Goal: Transaction & Acquisition: Purchase product/service

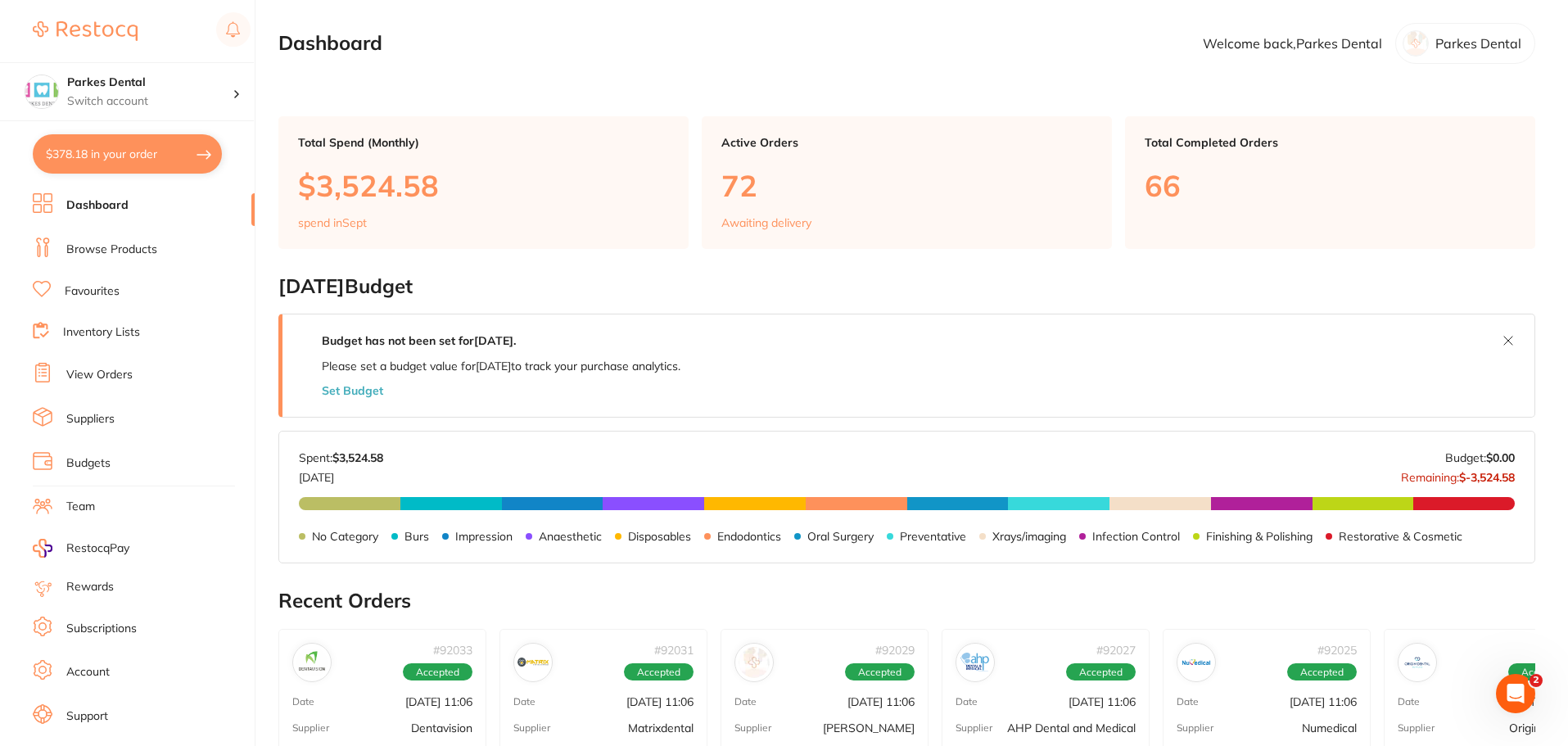
click at [170, 153] on button "$378.18 in your order" at bounding box center [127, 154] width 189 height 39
checkbox input "true"
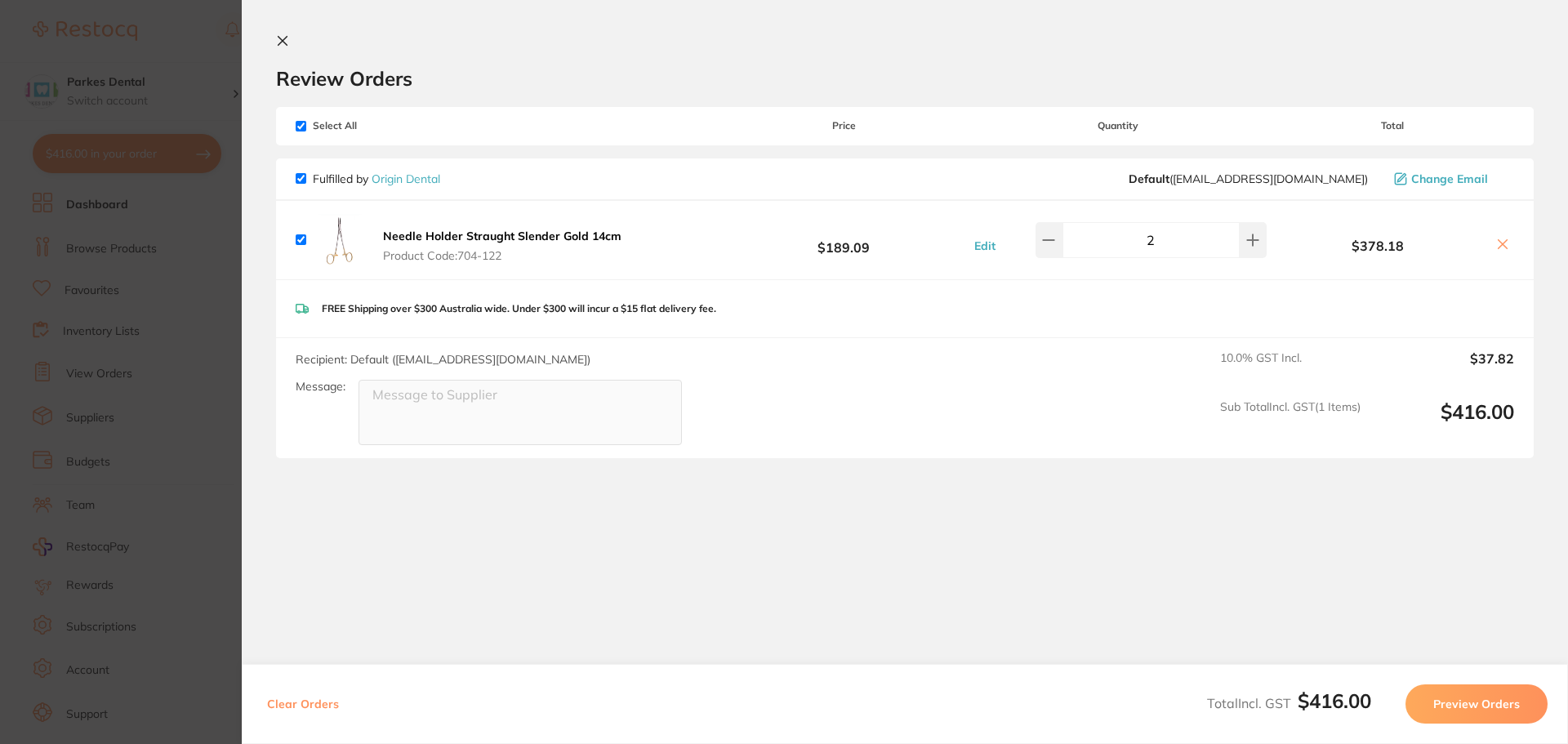
click at [280, 45] on icon at bounding box center [282, 41] width 13 height 13
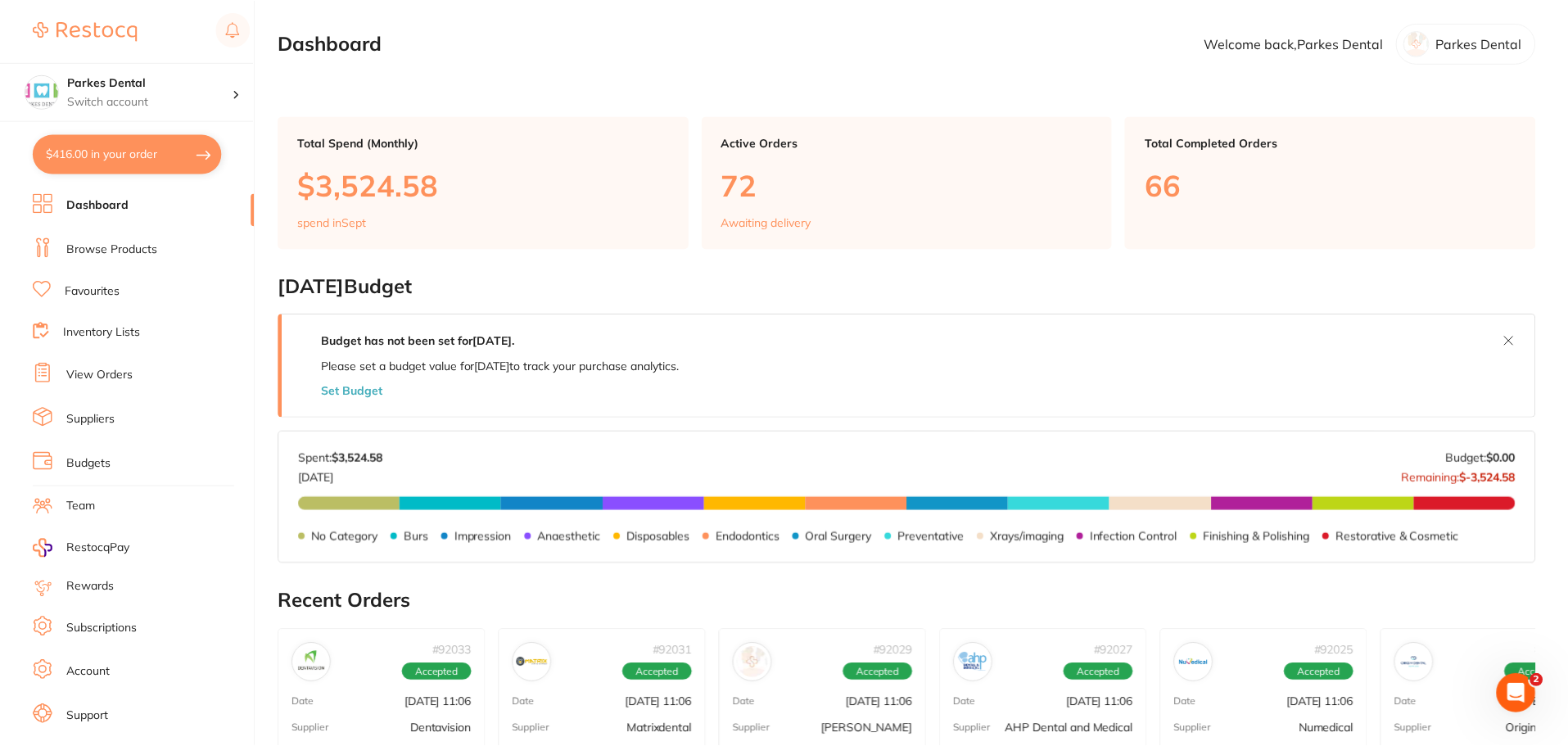
scroll to position [551, 0]
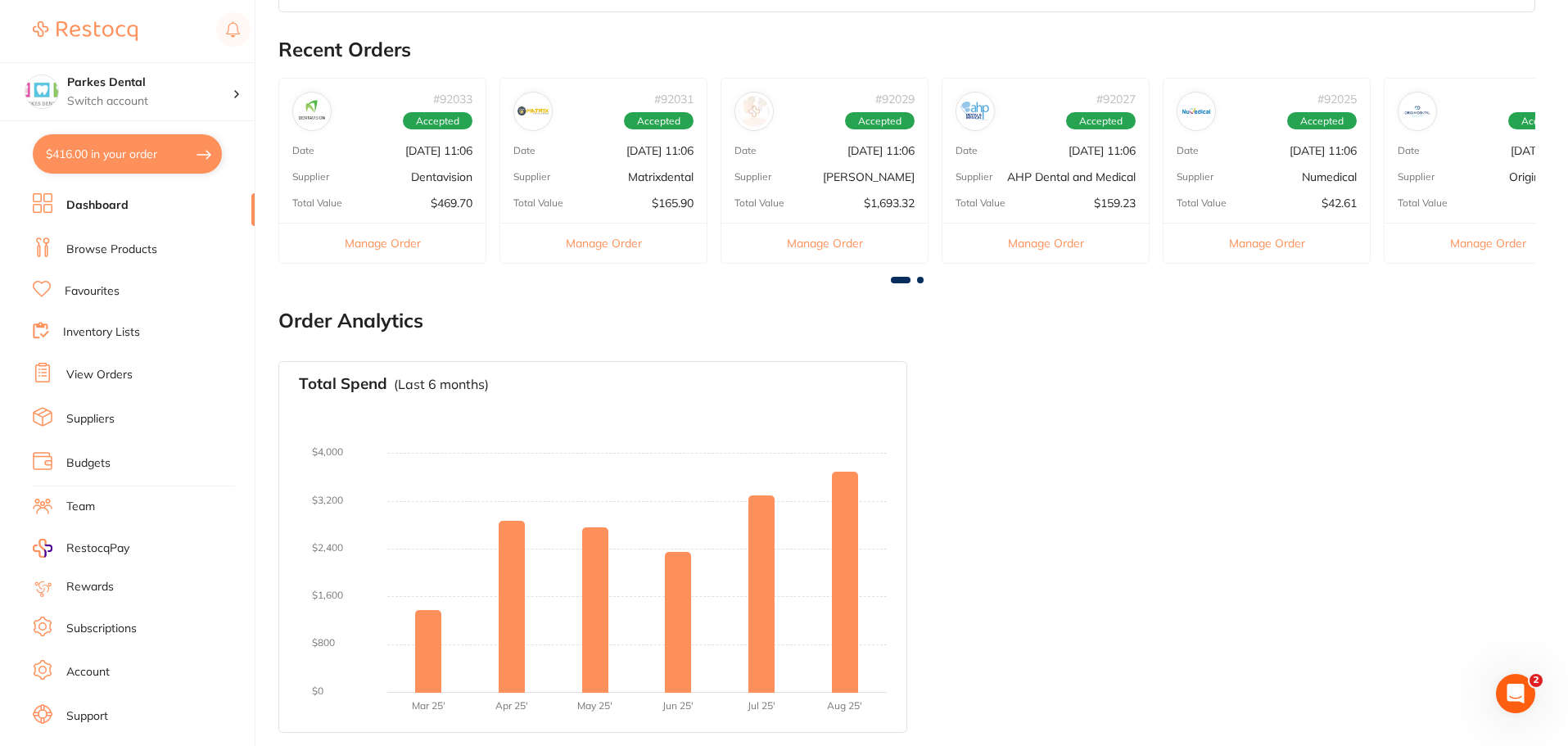
click at [128, 256] on link "Browse Products" at bounding box center [111, 250] width 91 height 17
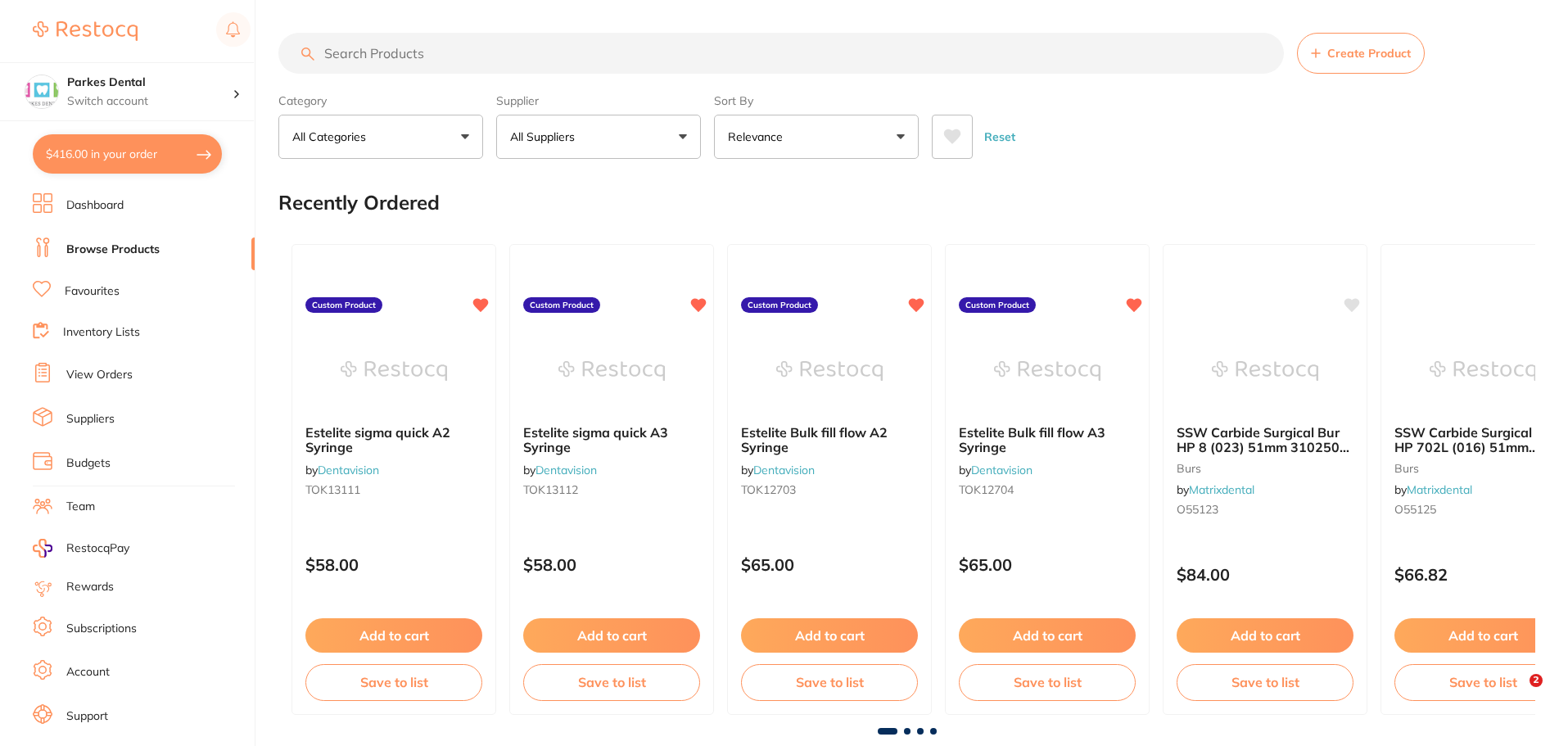
click at [423, 61] on input "search" at bounding box center [781, 53] width 1005 height 41
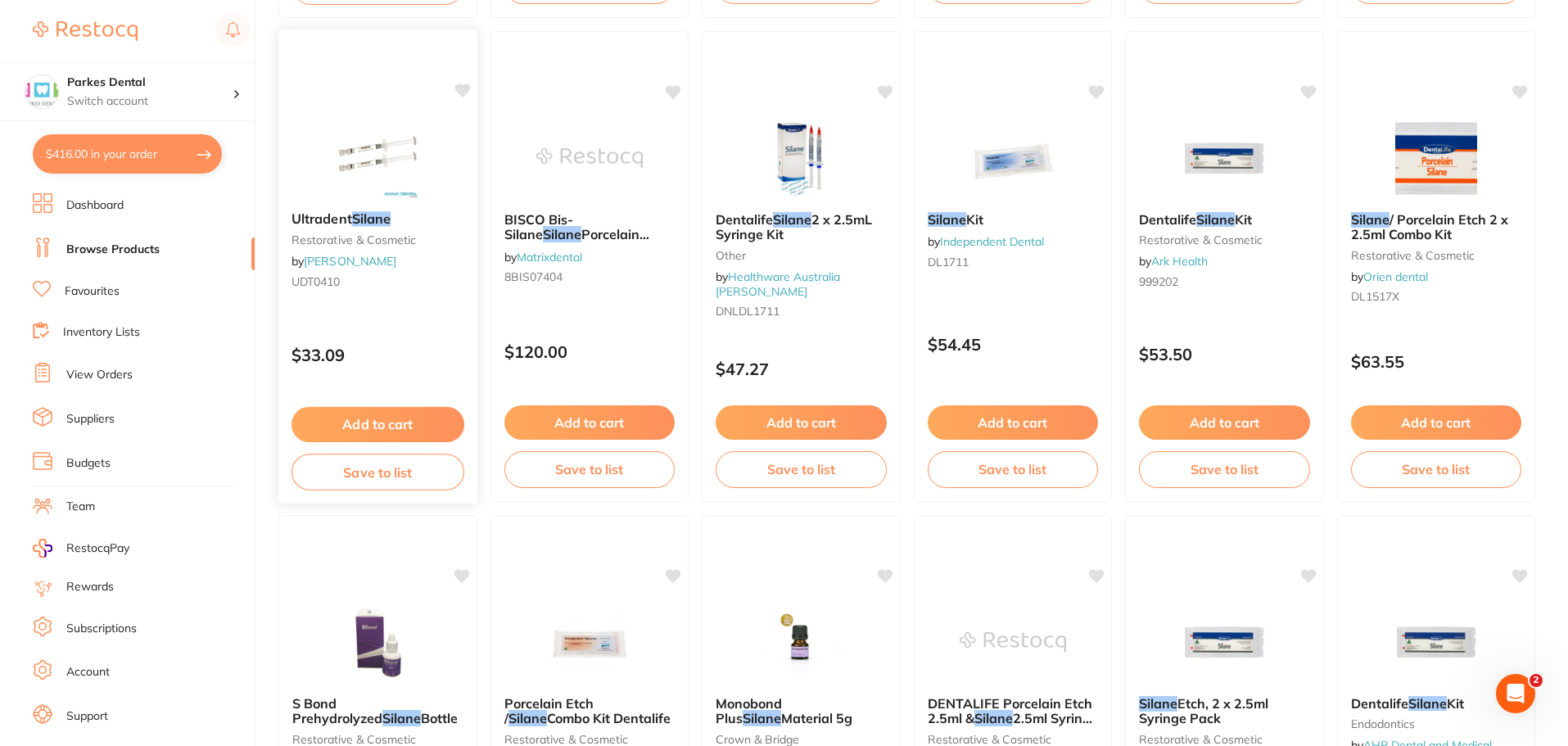
scroll to position [655, 0]
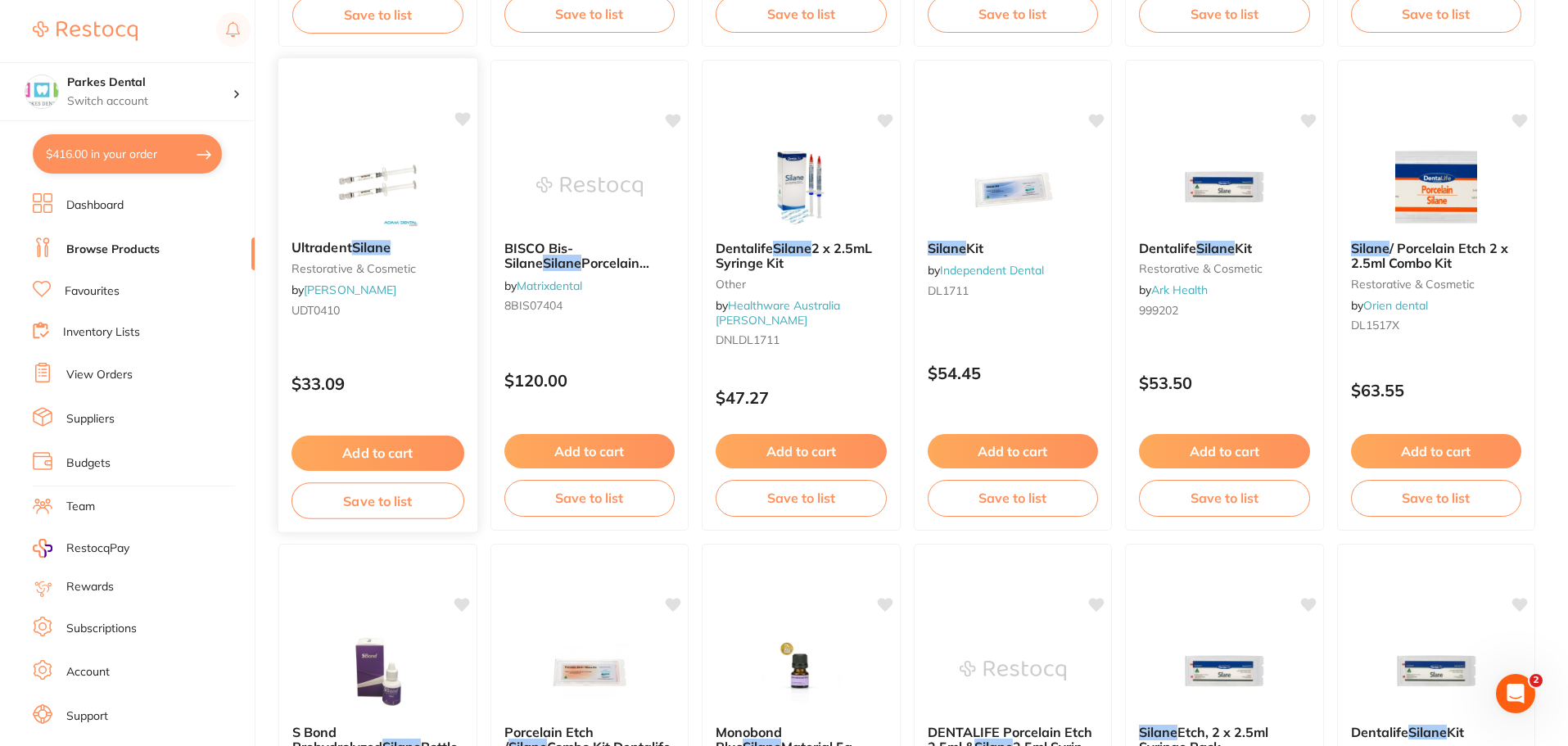
type input "silane"
click at [390, 451] on button "Add to cart" at bounding box center [378, 453] width 173 height 35
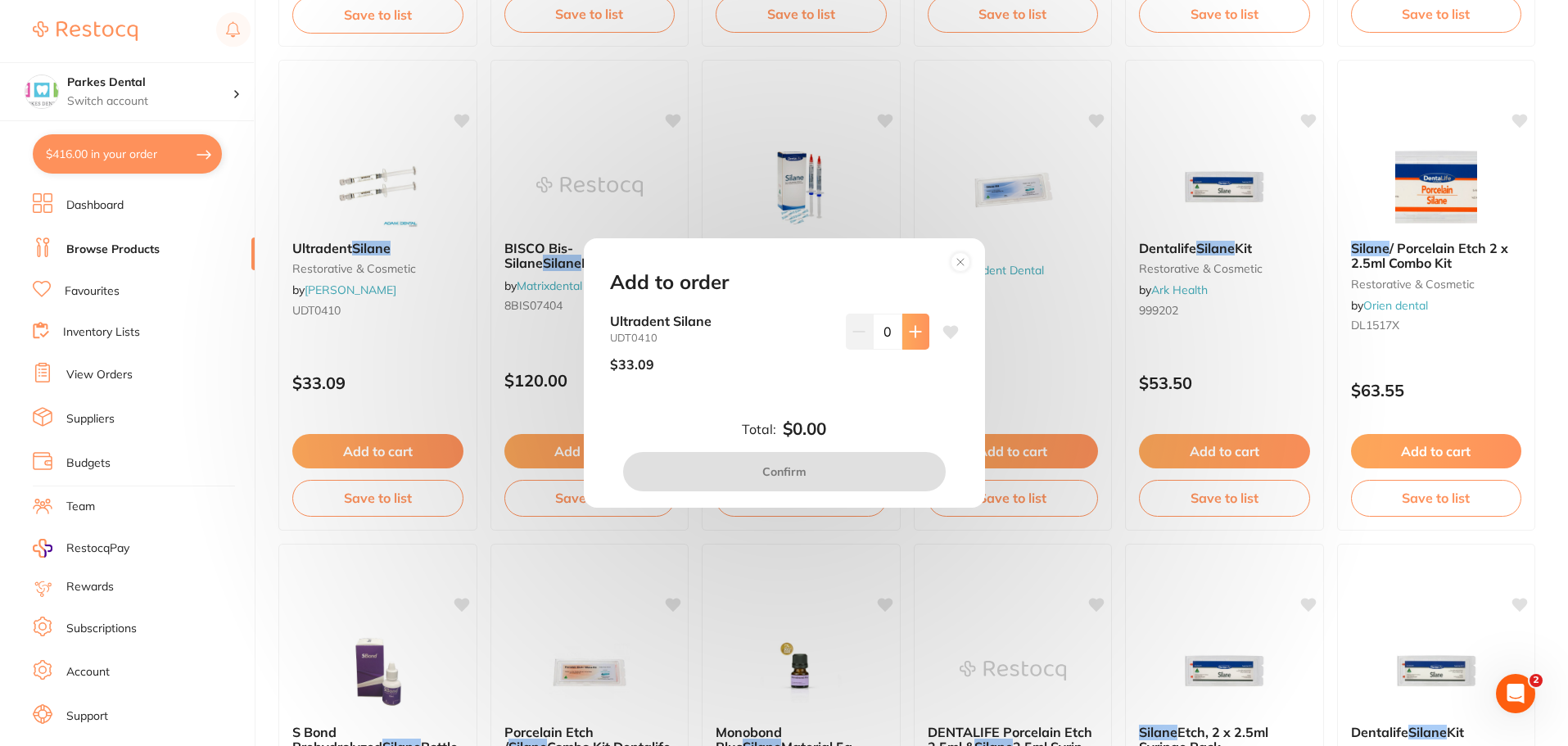
scroll to position [0, 0]
click at [919, 330] on button at bounding box center [915, 331] width 27 height 36
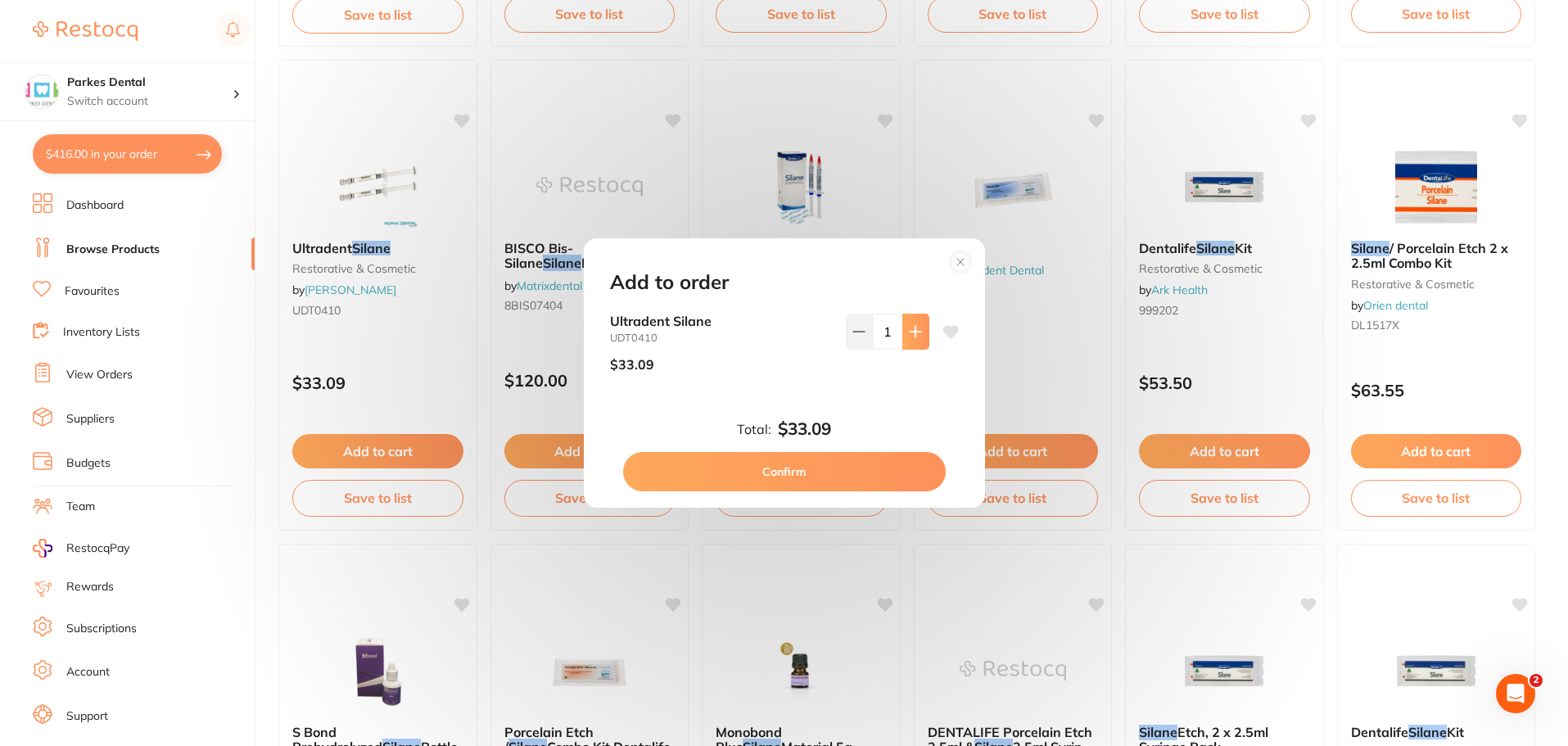
click at [919, 330] on button at bounding box center [915, 331] width 27 height 36
type input "2"
click at [864, 471] on button "Confirm" at bounding box center [784, 471] width 323 height 39
checkbox input "false"
